Goal: Task Accomplishment & Management: Use online tool/utility

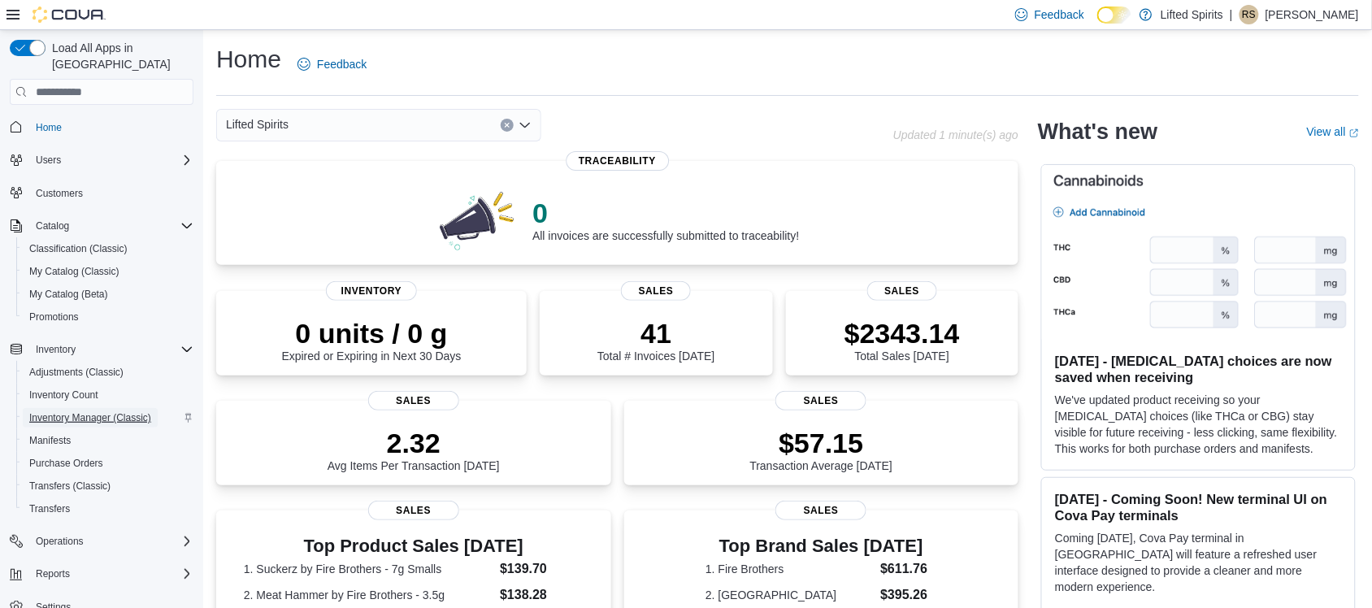
click at [104, 408] on span "Inventory Manager (Classic)" at bounding box center [90, 418] width 122 height 20
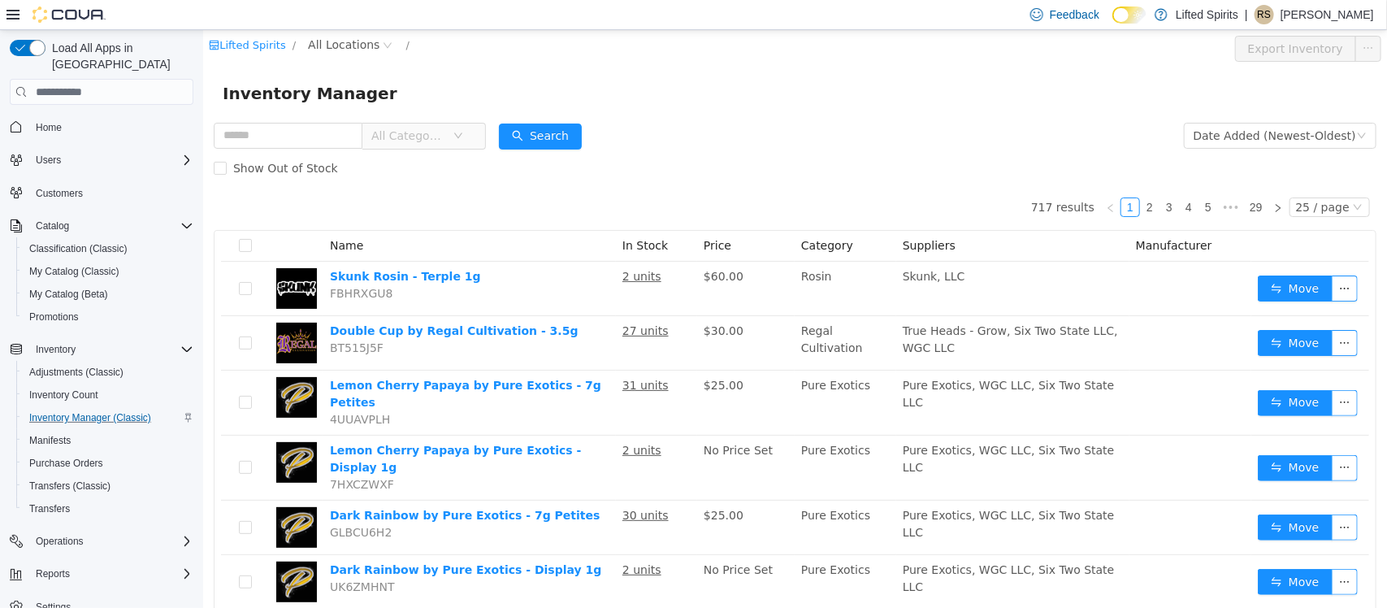
click at [444, 136] on span "All Categories" at bounding box center [408, 136] width 74 height 16
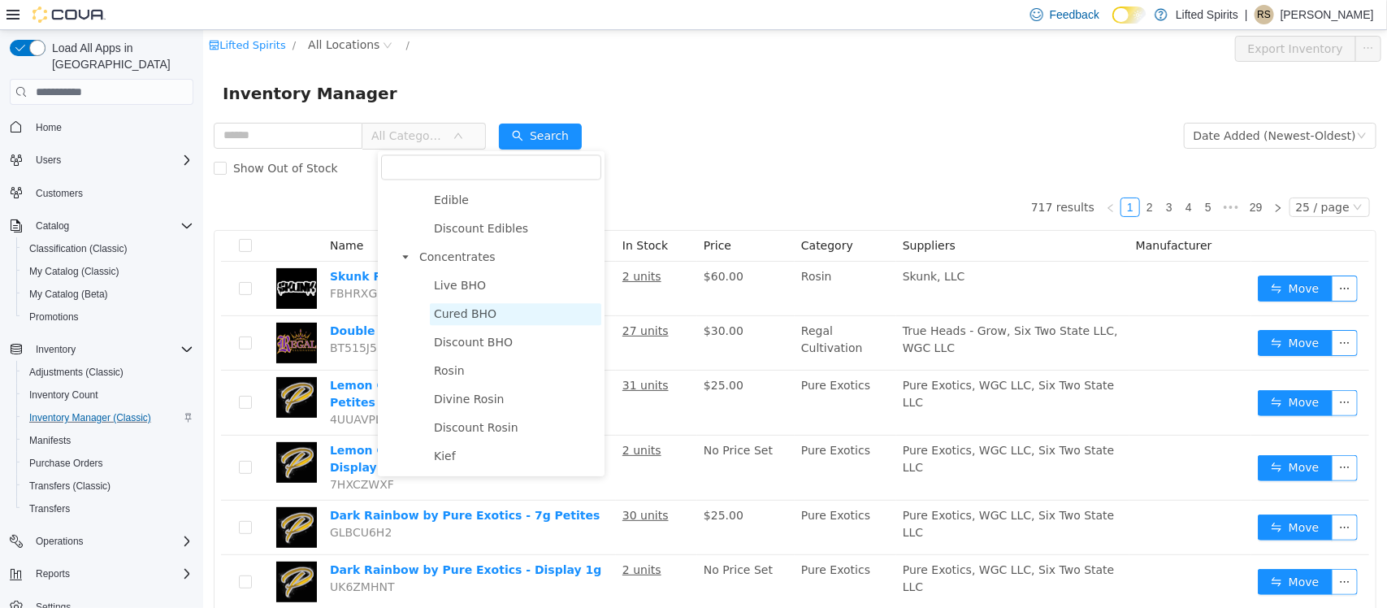
scroll to position [1625, 0]
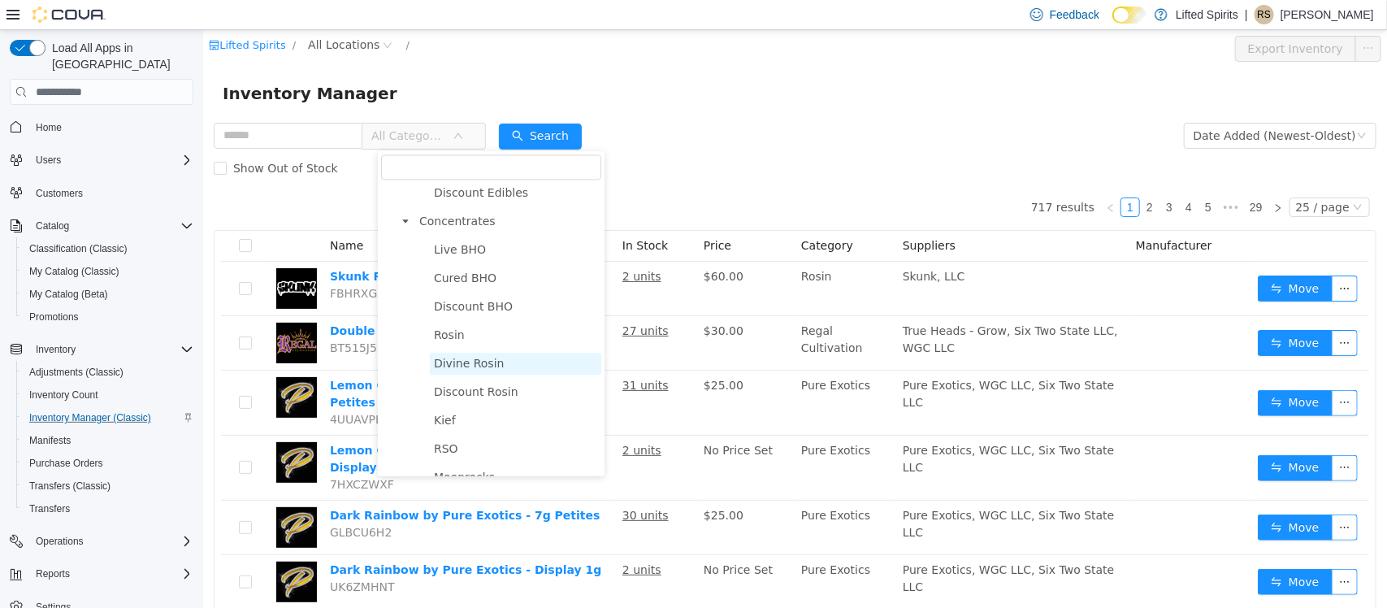
click at [481, 361] on span "Divine Rosin" at bounding box center [468, 363] width 71 height 13
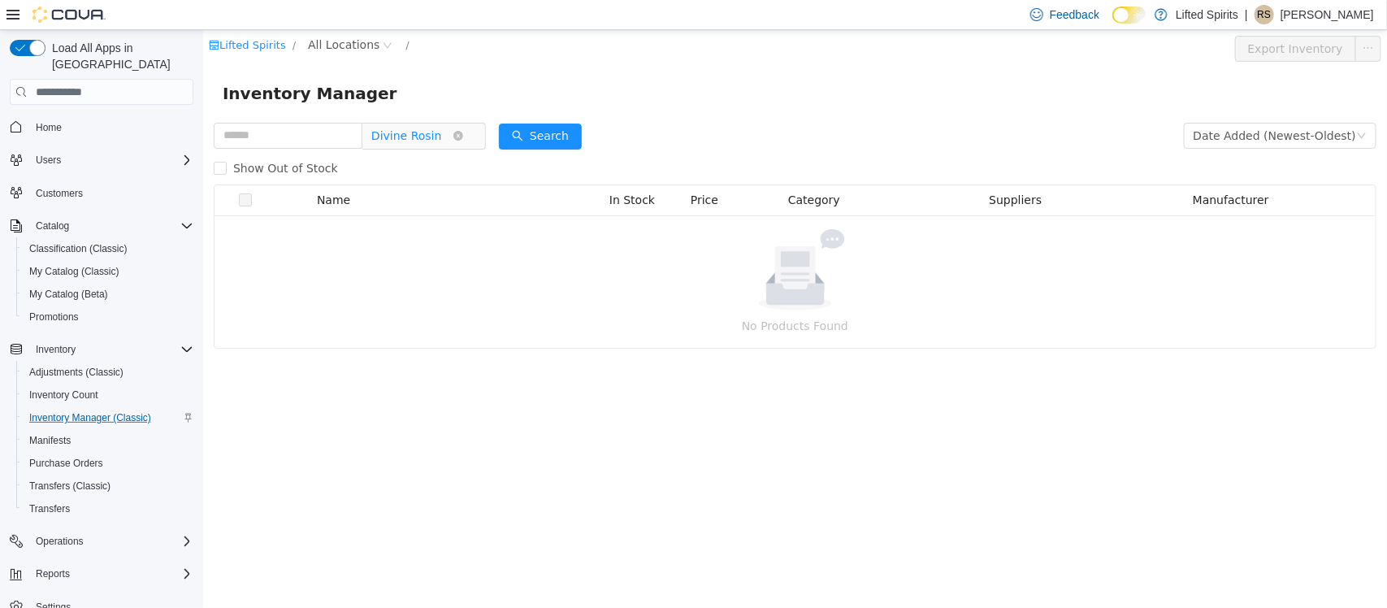
click at [452, 145] on span "Divine Rosin" at bounding box center [411, 136] width 81 height 24
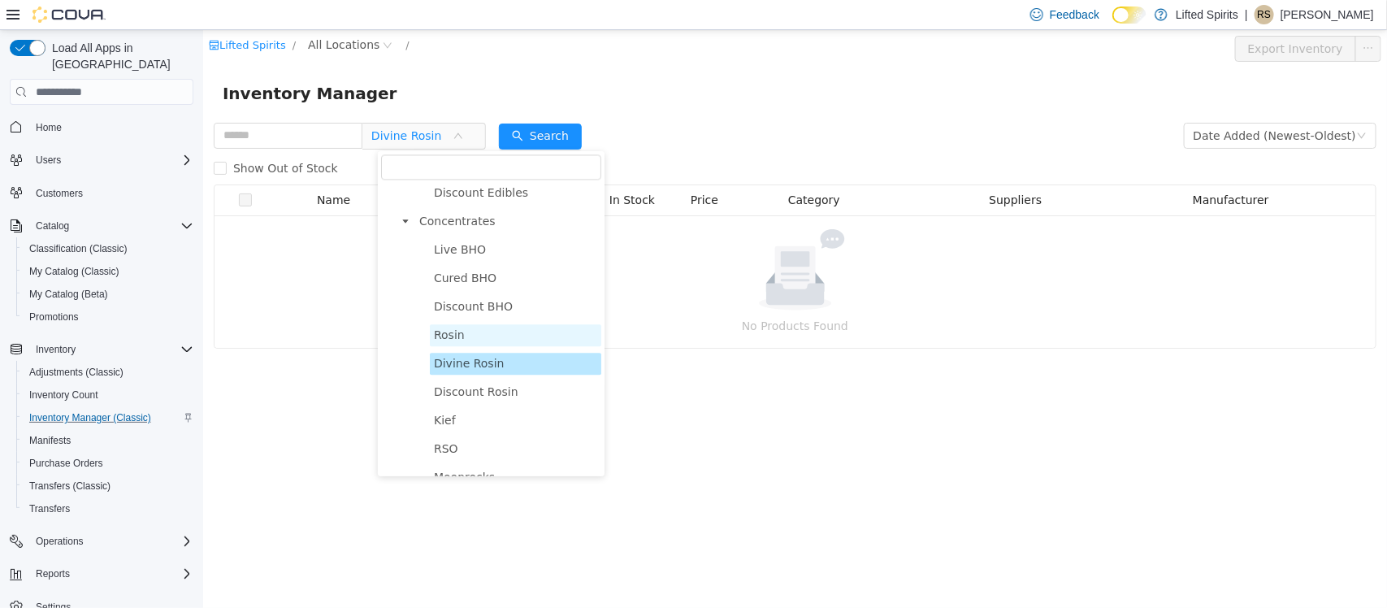
click at [463, 332] on span "Rosin" at bounding box center [514, 335] width 171 height 22
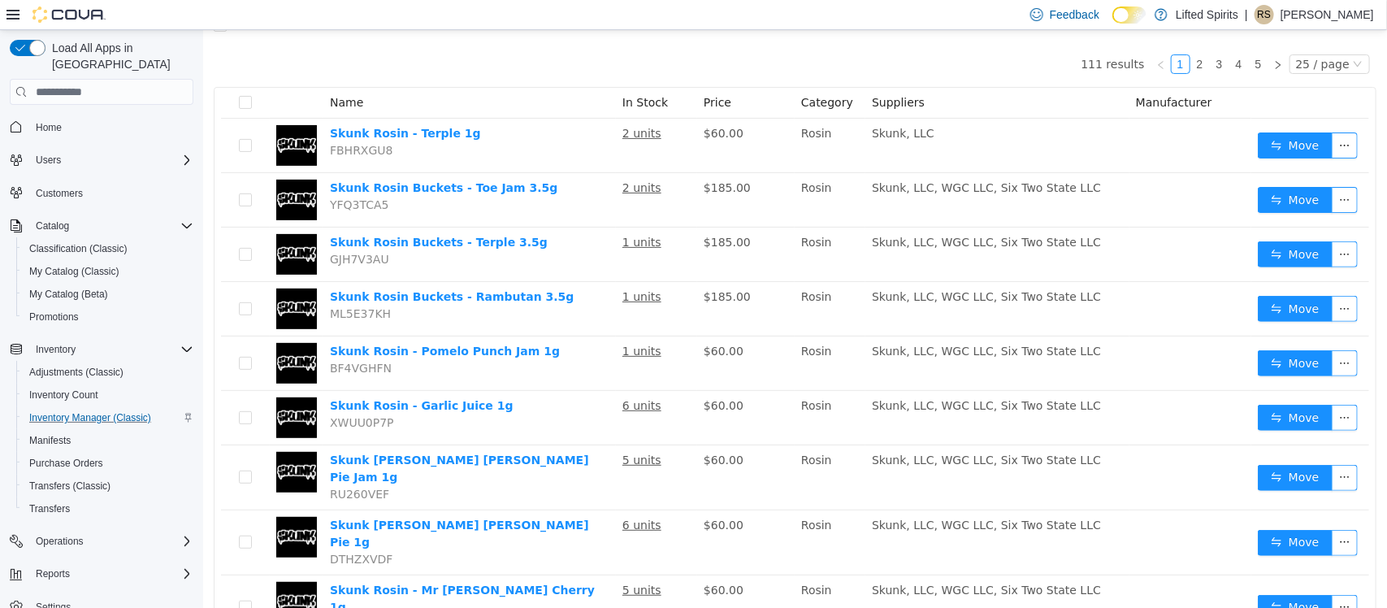
scroll to position [0, 0]
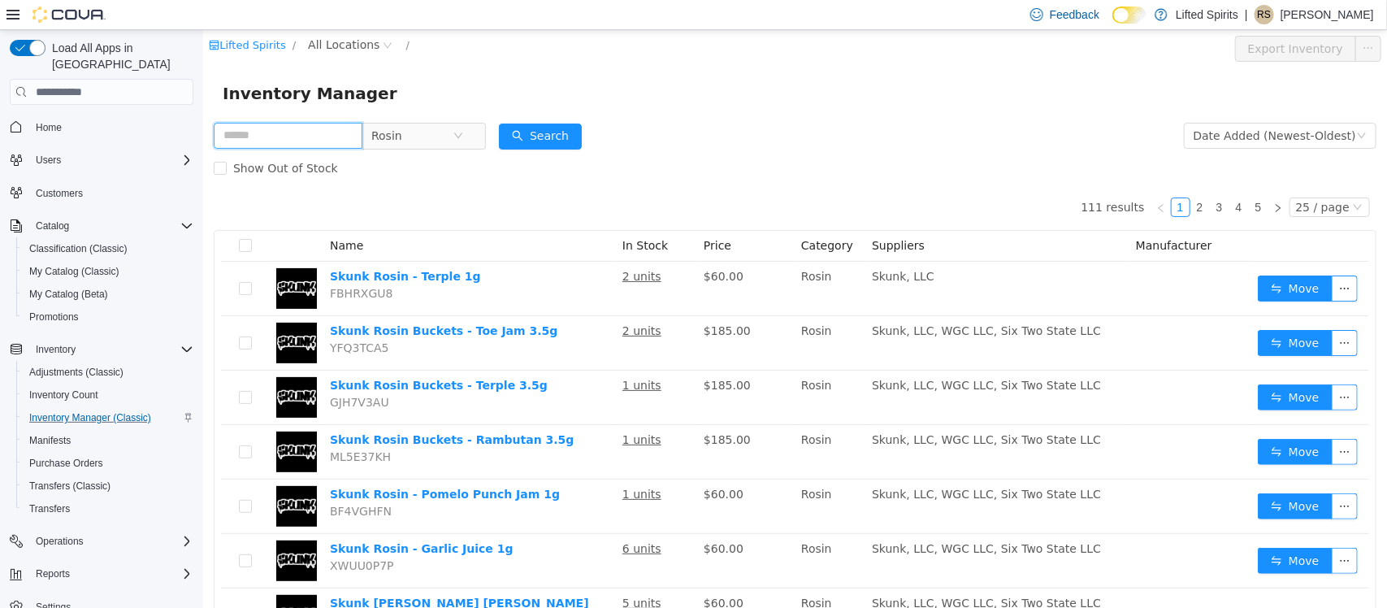
click at [263, 134] on input "text" at bounding box center [287, 136] width 149 height 26
type input "******"
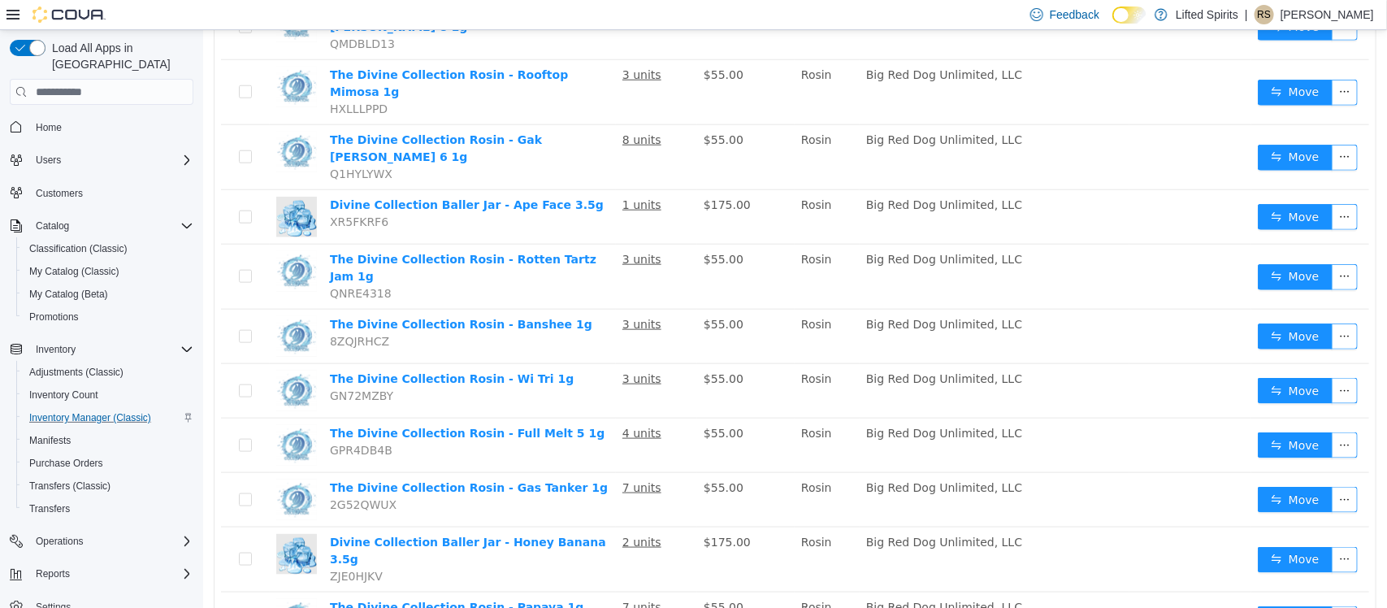
scroll to position [813, 0]
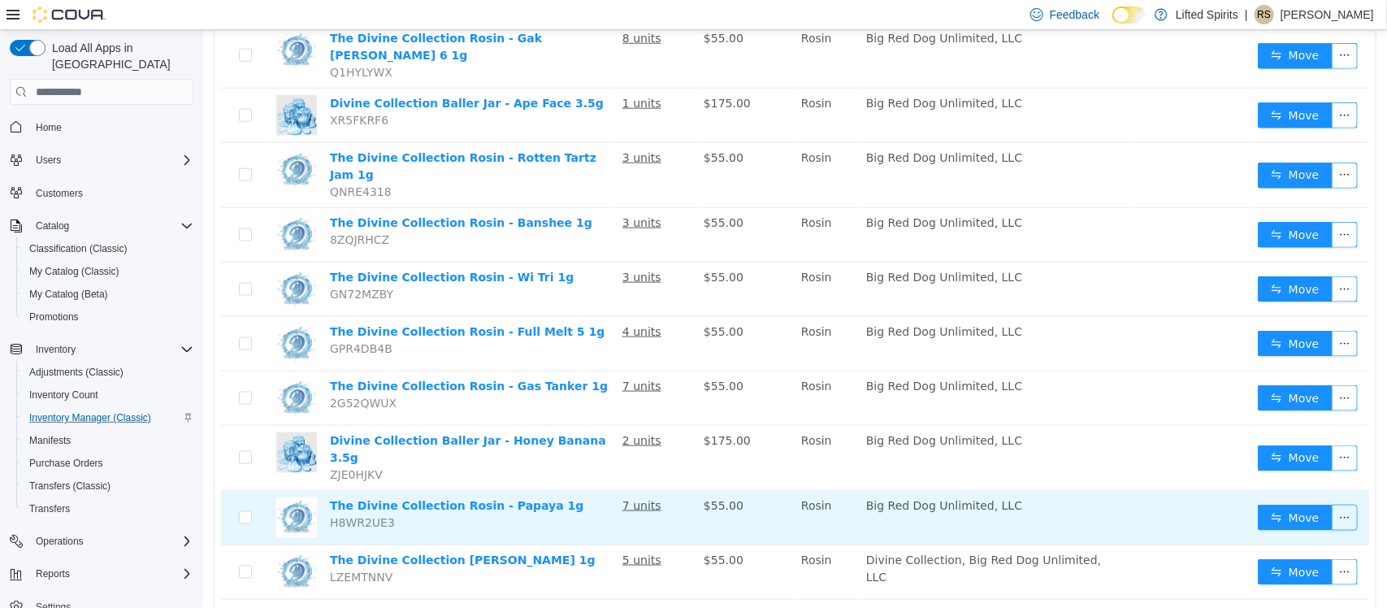
click at [1331, 505] on button "button" at bounding box center [1344, 518] width 26 height 26
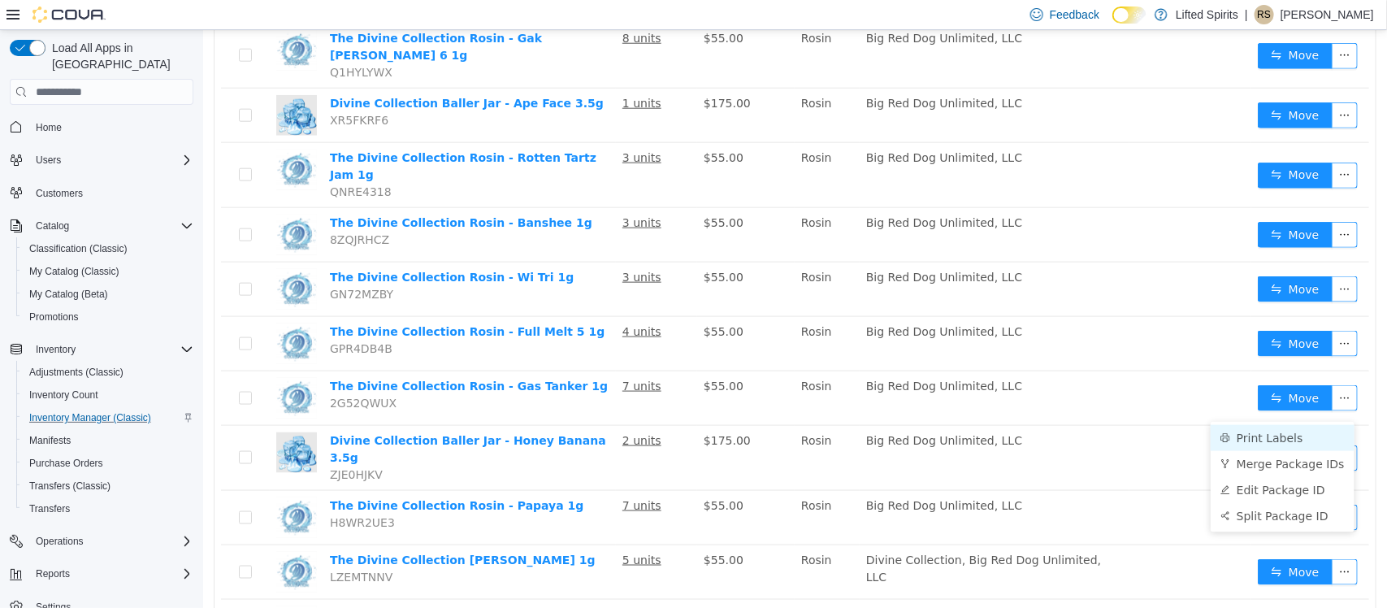
click at [1302, 433] on li "Print Labels" at bounding box center [1282, 438] width 144 height 26
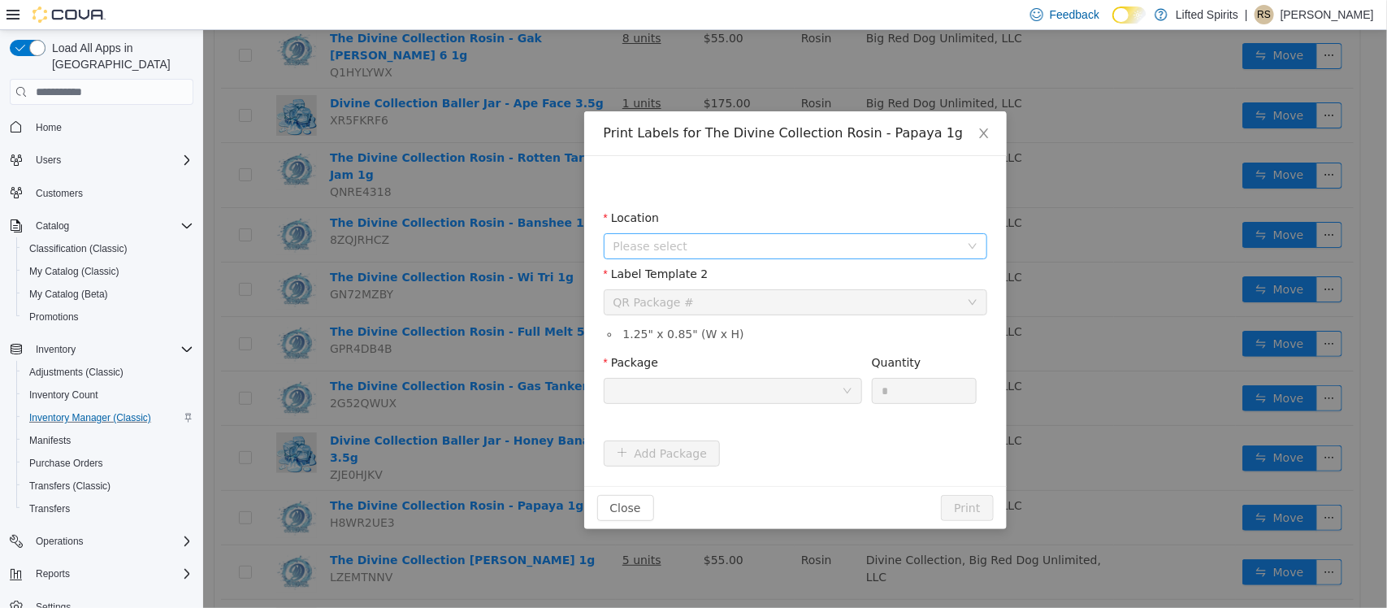
click at [696, 251] on span "Please select" at bounding box center [786, 246] width 346 height 16
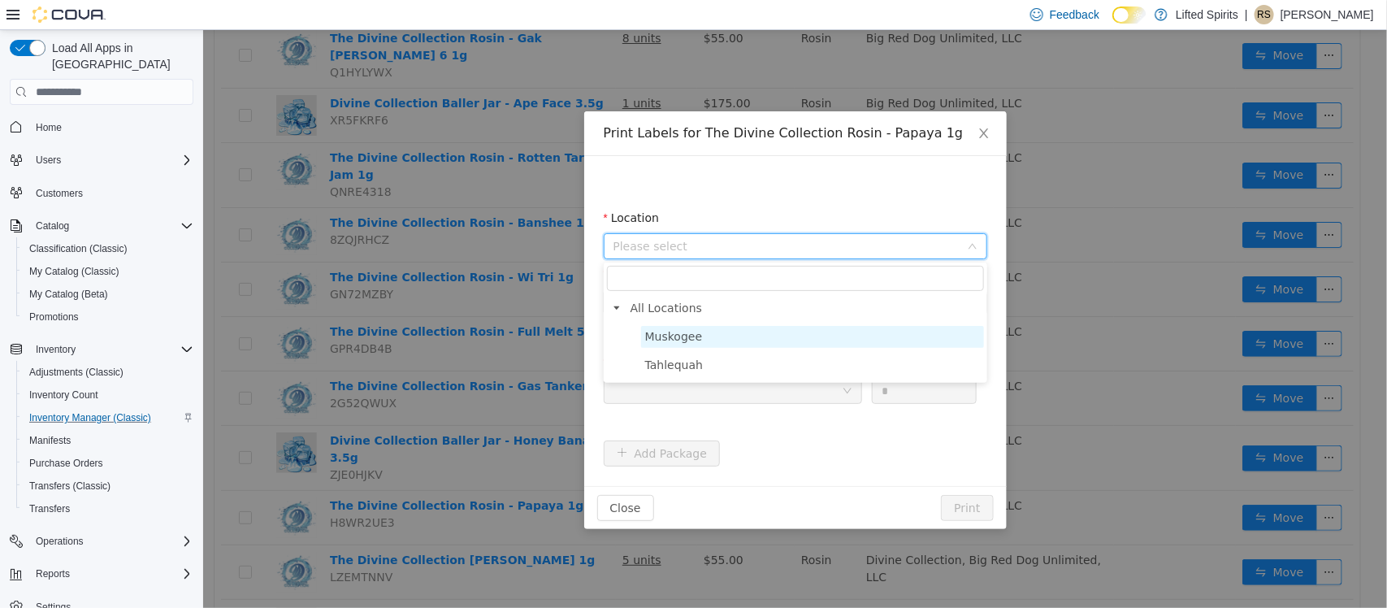
click at [691, 333] on span "Muskogee" at bounding box center [673, 336] width 58 height 13
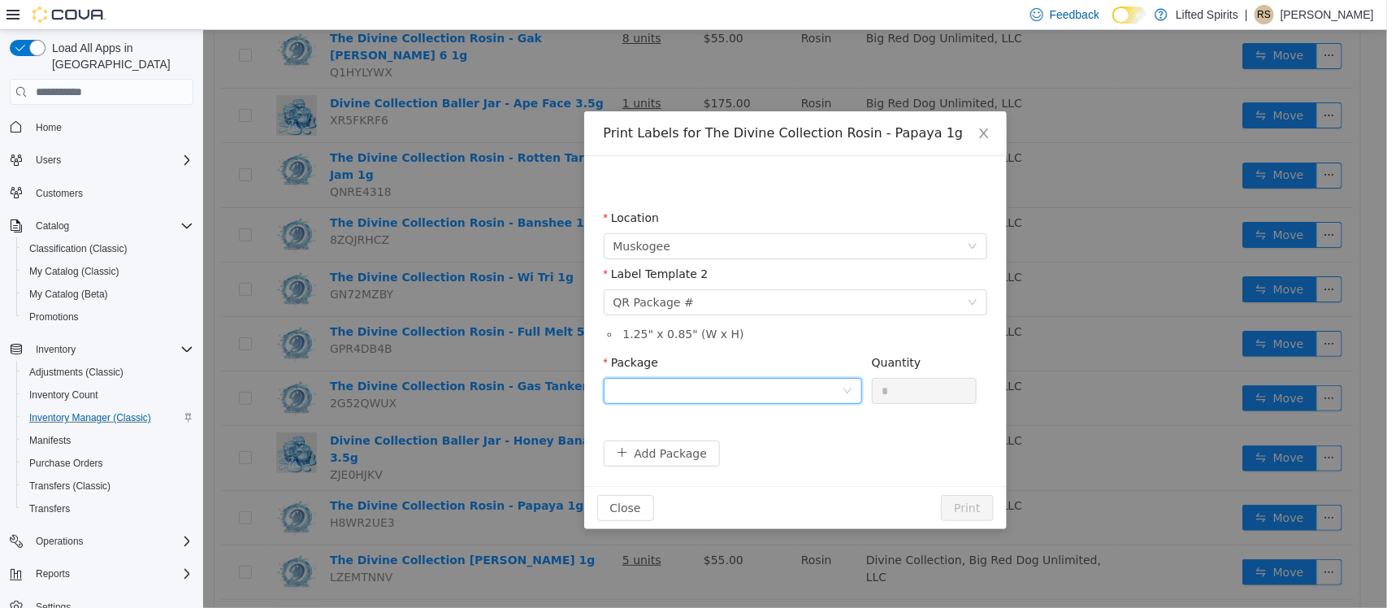
click at [705, 389] on div at bounding box center [727, 391] width 228 height 24
click at [707, 456] on strong "1A40E0100002E1A000030572" at bounding box center [709, 449] width 192 height 13
click at [991, 128] on span "Close" at bounding box center [983, 134] width 46 height 46
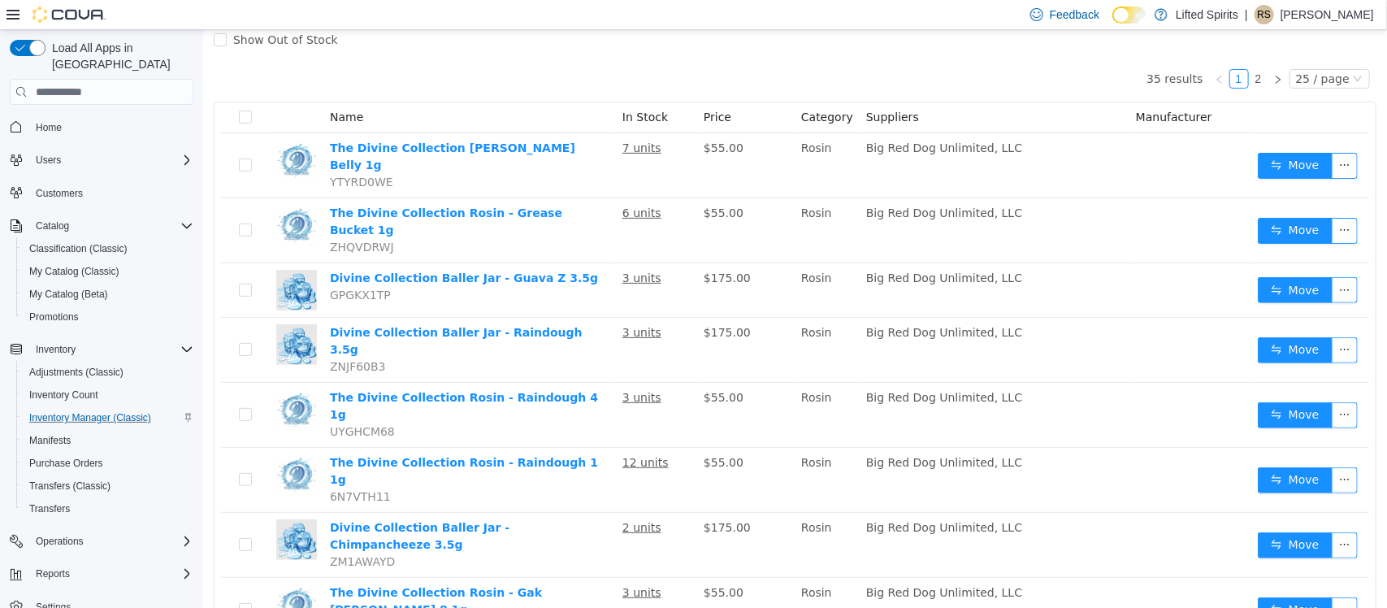
scroll to position [0, 0]
